Goal: Navigation & Orientation: Find specific page/section

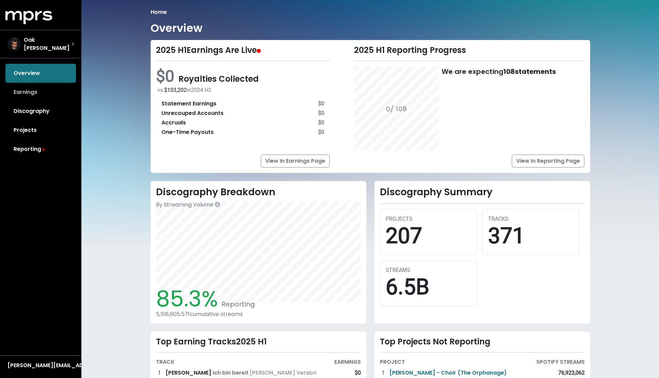
click at [30, 90] on link "Earnings" at bounding box center [40, 92] width 71 height 19
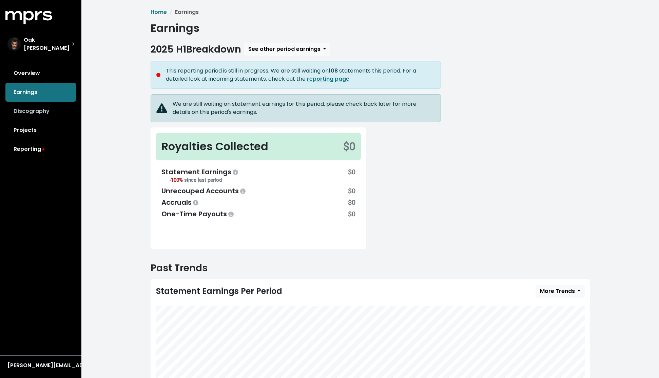
click at [28, 110] on link "Discography" at bounding box center [40, 111] width 71 height 19
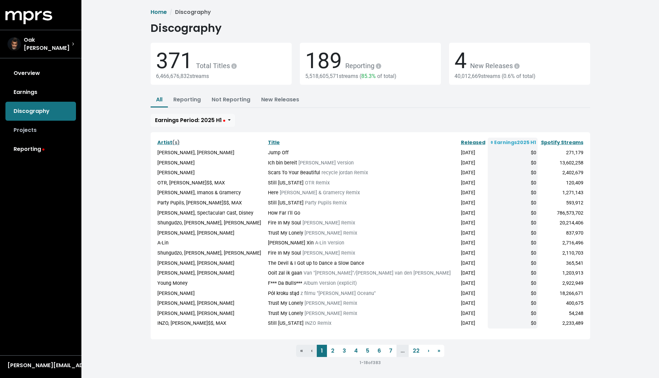
click at [24, 128] on link "Projects" at bounding box center [40, 130] width 71 height 19
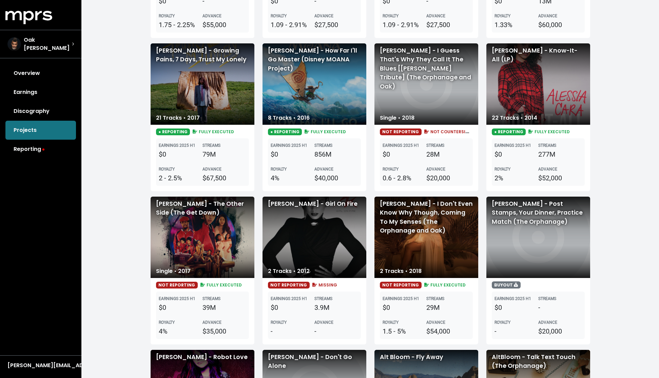
scroll to position [199, 0]
click at [22, 147] on link "Reporting" at bounding box center [40, 149] width 71 height 19
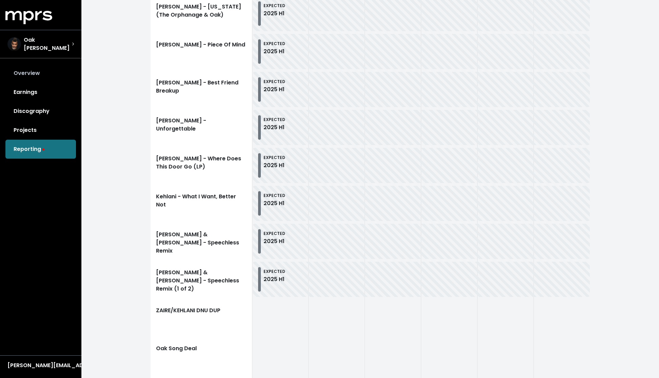
scroll to position [381, 0]
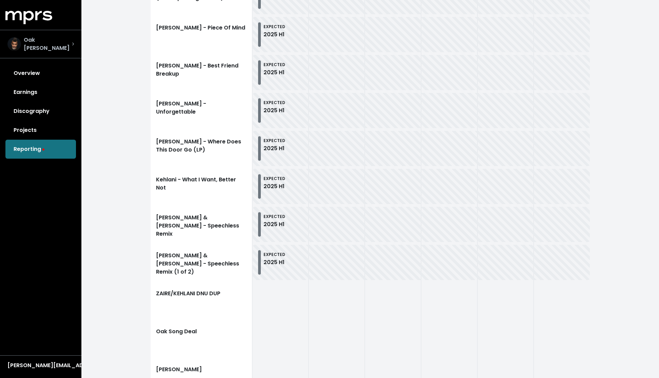
click at [45, 43] on span "Oak [PERSON_NAME]" at bounding box center [48, 44] width 48 height 16
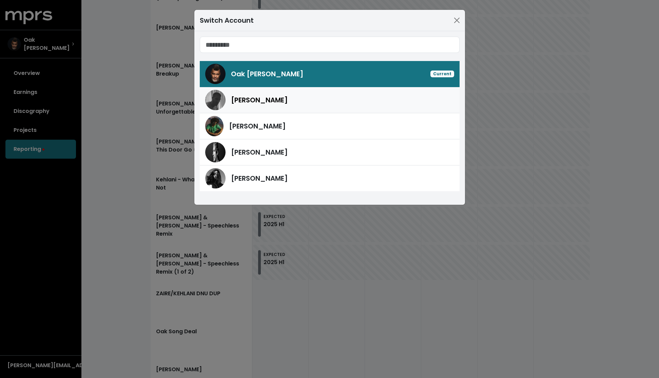
click at [269, 102] on div "[PERSON_NAME]" at bounding box center [342, 100] width 223 height 10
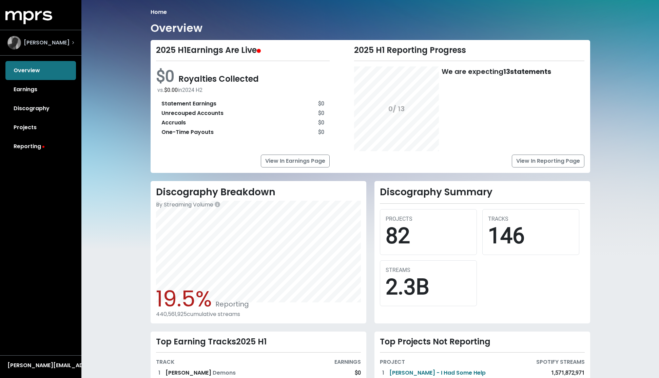
click at [53, 44] on div "[PERSON_NAME]" at bounding box center [40, 43] width 66 height 14
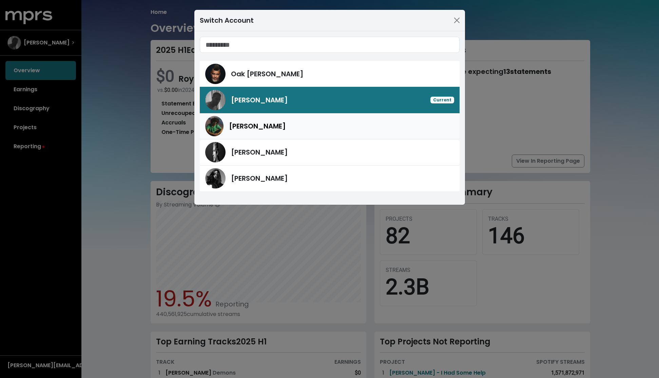
click at [263, 124] on span "[PERSON_NAME]" at bounding box center [257, 125] width 57 height 9
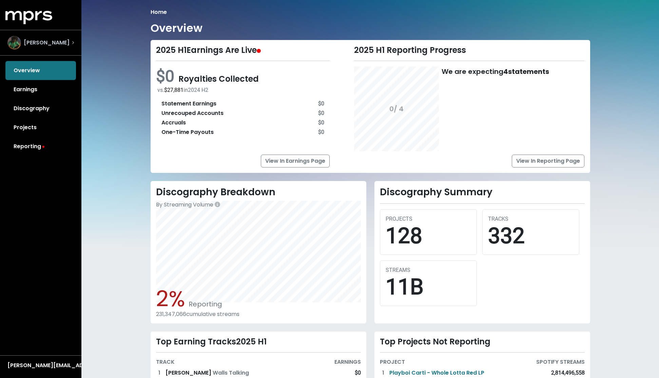
click at [41, 41] on span "[PERSON_NAME]" at bounding box center [47, 43] width 46 height 8
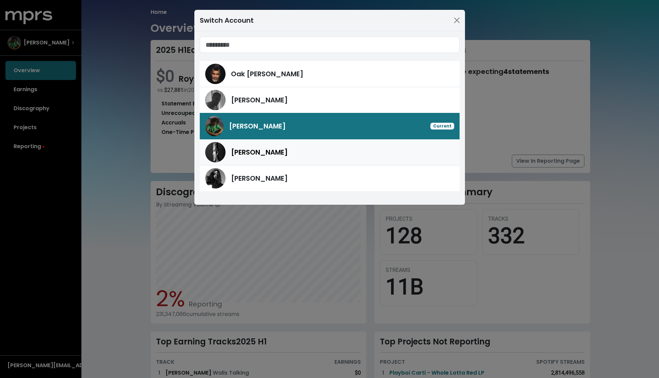
click at [268, 151] on span "[PERSON_NAME]" at bounding box center [259, 152] width 57 height 9
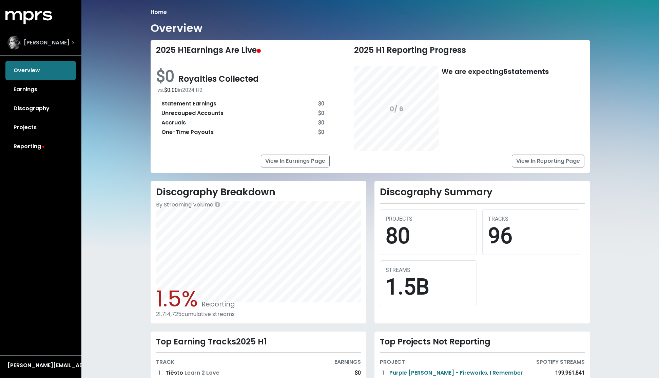
click at [47, 42] on span "[PERSON_NAME]" at bounding box center [47, 43] width 46 height 8
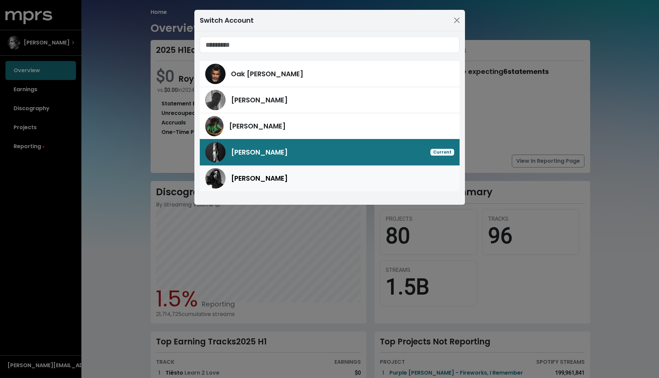
click at [273, 177] on span "[PERSON_NAME]" at bounding box center [259, 178] width 57 height 9
